Goal: Information Seeking & Learning: Learn about a topic

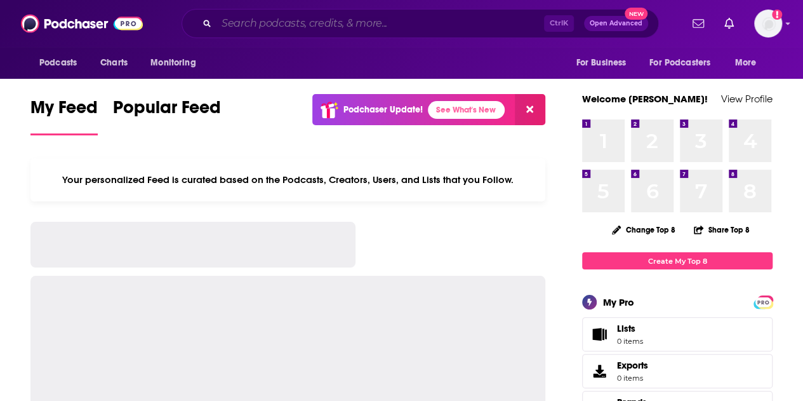
click at [371, 13] on input "Search podcasts, credits, & more..." at bounding box center [380, 23] width 328 height 20
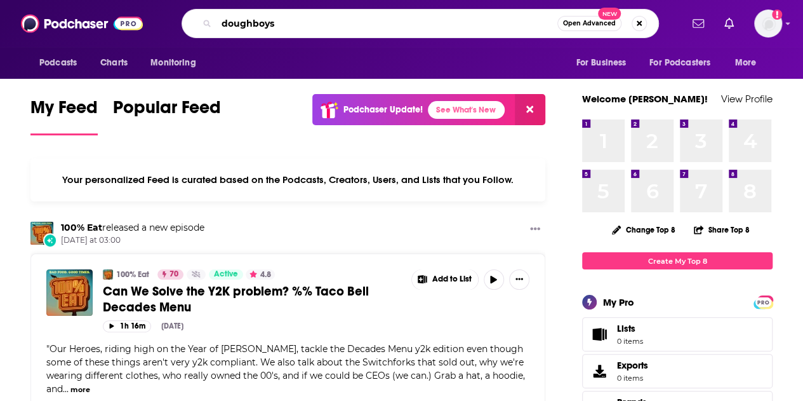
type input "doughboys"
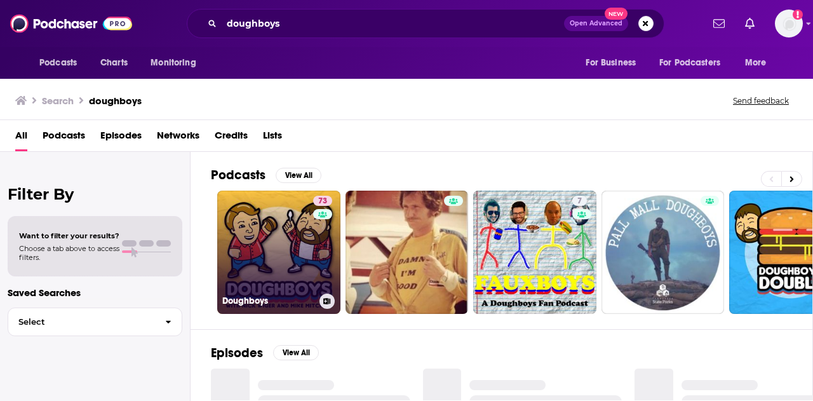
click at [295, 216] on link "73 Doughboys" at bounding box center [278, 251] width 123 height 123
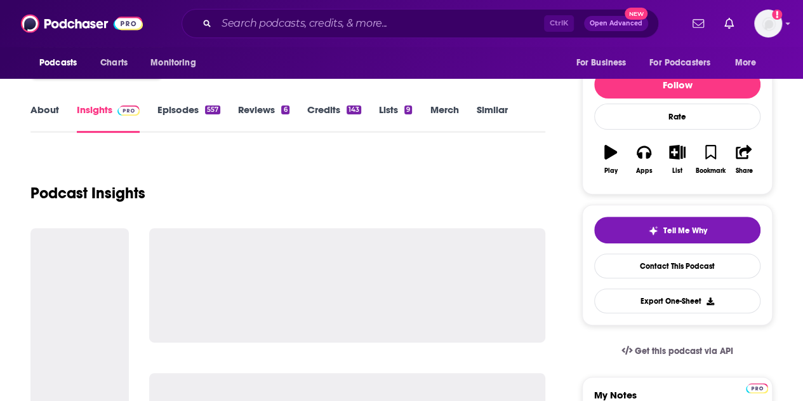
scroll to position [140, 0]
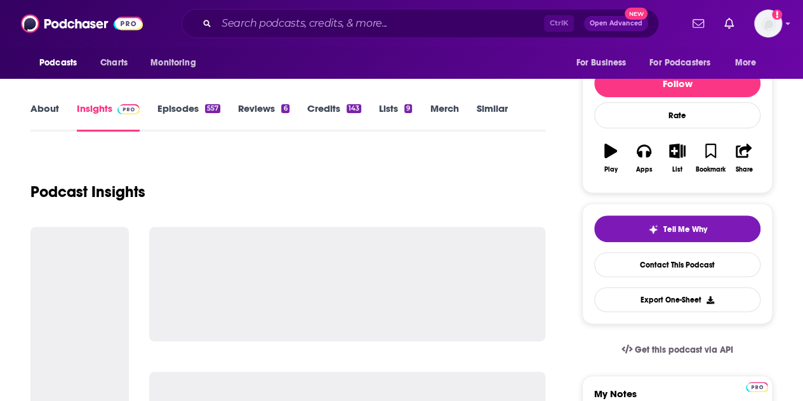
click at [205, 107] on div "557" at bounding box center [212, 108] width 15 height 9
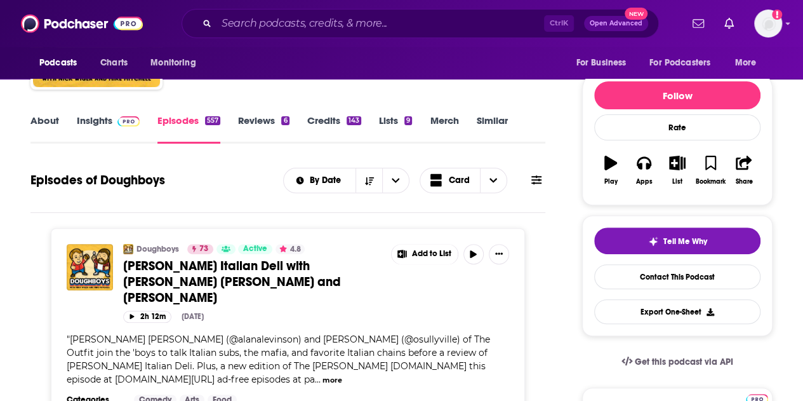
scroll to position [126, 0]
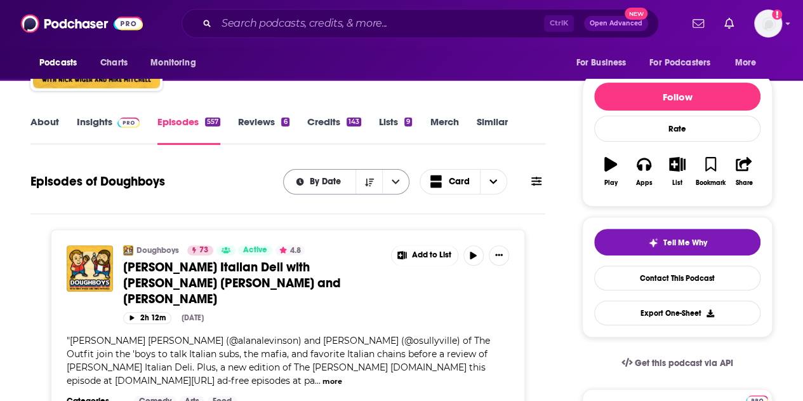
click at [397, 178] on icon "open menu" at bounding box center [396, 181] width 8 height 9
click at [397, 178] on icon "close menu" at bounding box center [396, 181] width 8 height 9
click at [498, 182] on span "Choose View" at bounding box center [493, 182] width 27 height 24
click at [535, 182] on icon at bounding box center [536, 181] width 10 height 10
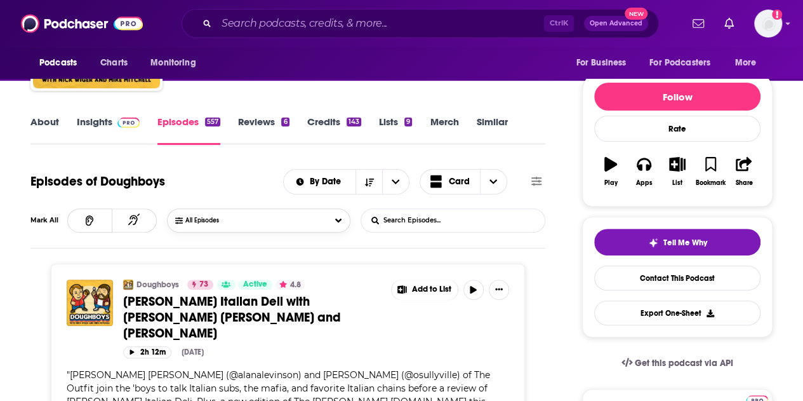
click at [319, 214] on button "All Episodes" at bounding box center [258, 220] width 183 height 24
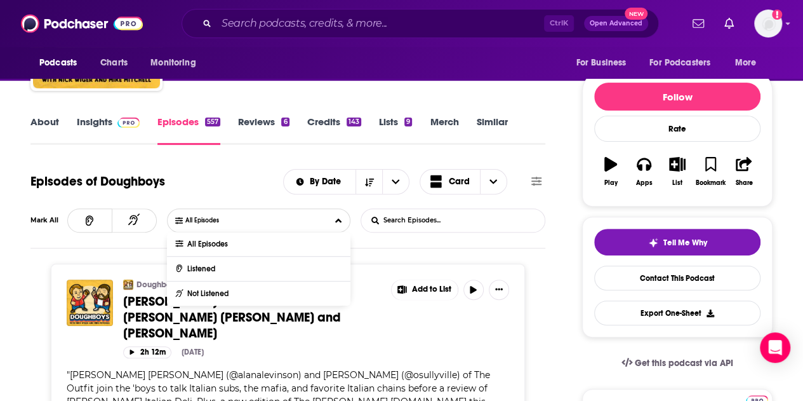
click at [400, 218] on input "List Search Input" at bounding box center [427, 220] width 133 height 23
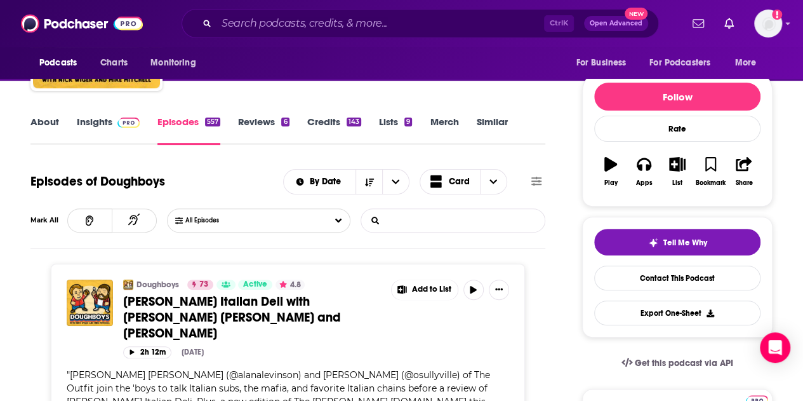
type input """
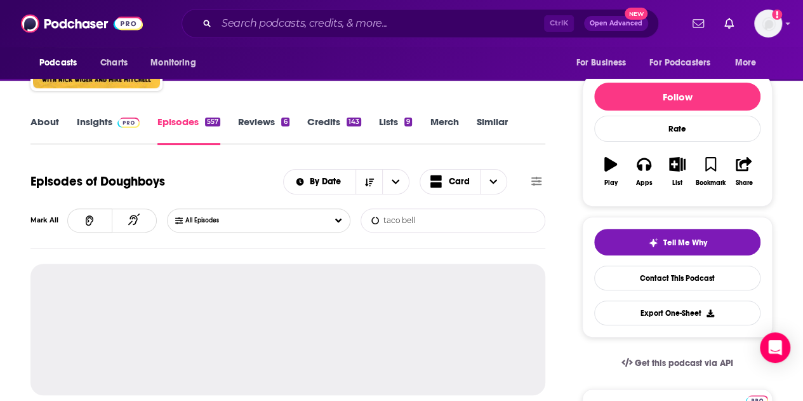
type input "taco bell"
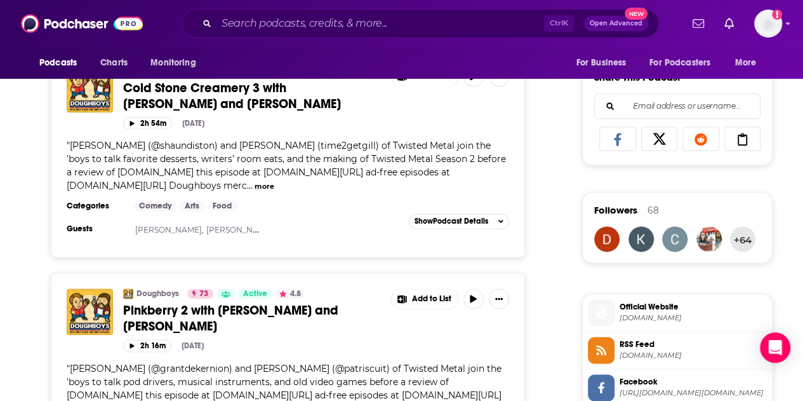
scroll to position [785, 0]
click at [274, 180] on button "more" at bounding box center [265, 185] width 20 height 11
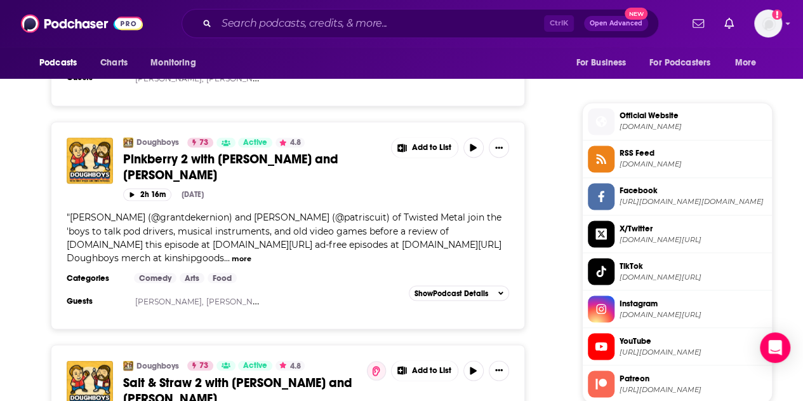
scroll to position [977, 0]
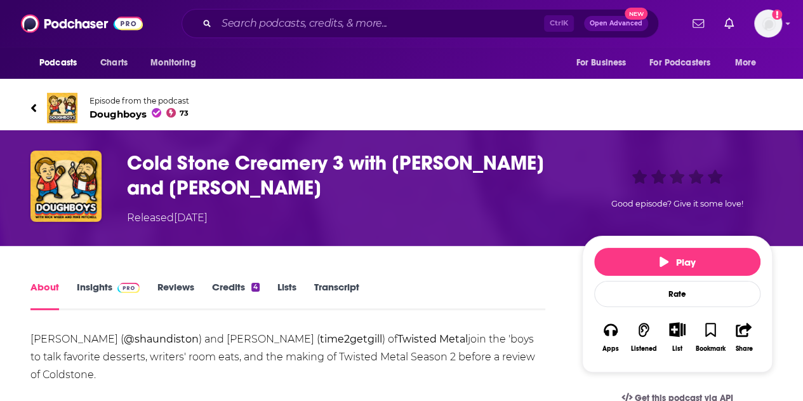
click at [321, 279] on div "About Insights Reviews Credits 4 Lists Transcript" at bounding box center [287, 294] width 515 height 31
click at [329, 286] on link "Transcript" at bounding box center [336, 295] width 45 height 29
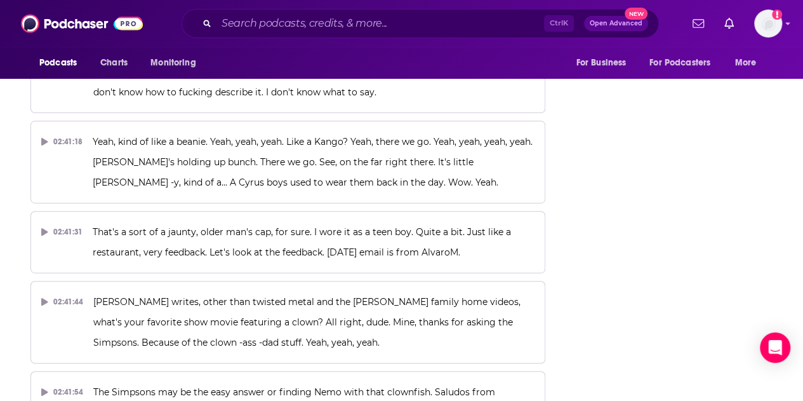
scroll to position [35172, 0]
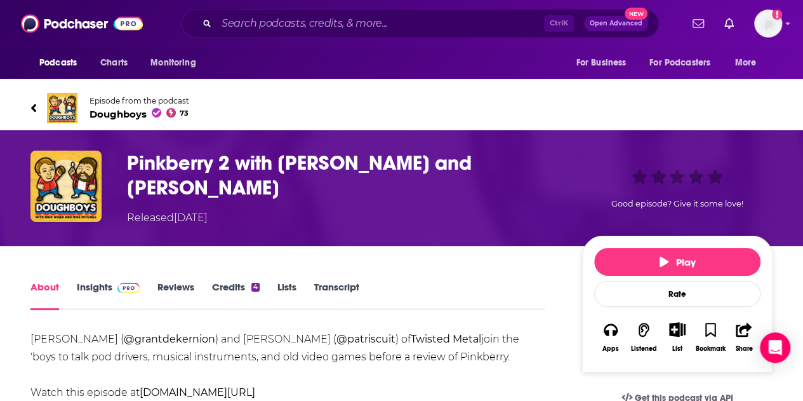
click at [339, 294] on link "Transcript" at bounding box center [336, 295] width 45 height 29
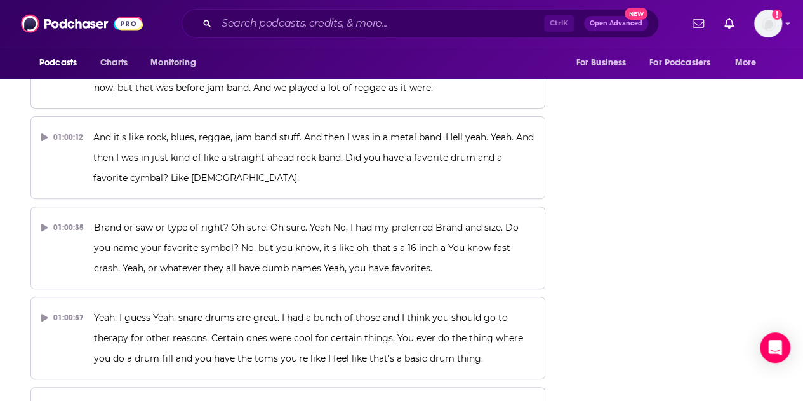
scroll to position [9604, 0]
